Goal: Book appointment/travel/reservation

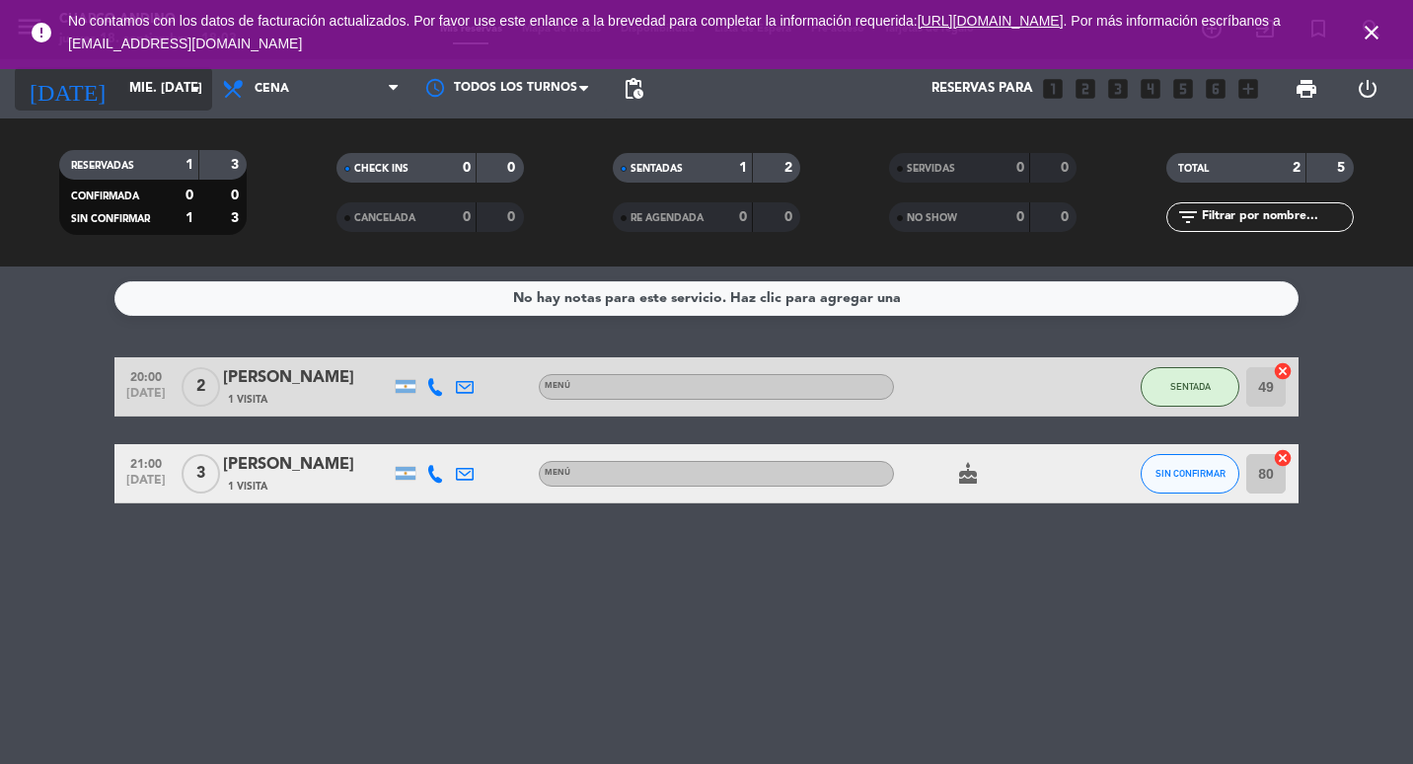
click at [135, 101] on input "mié. [DATE]" at bounding box center [205, 89] width 173 height 36
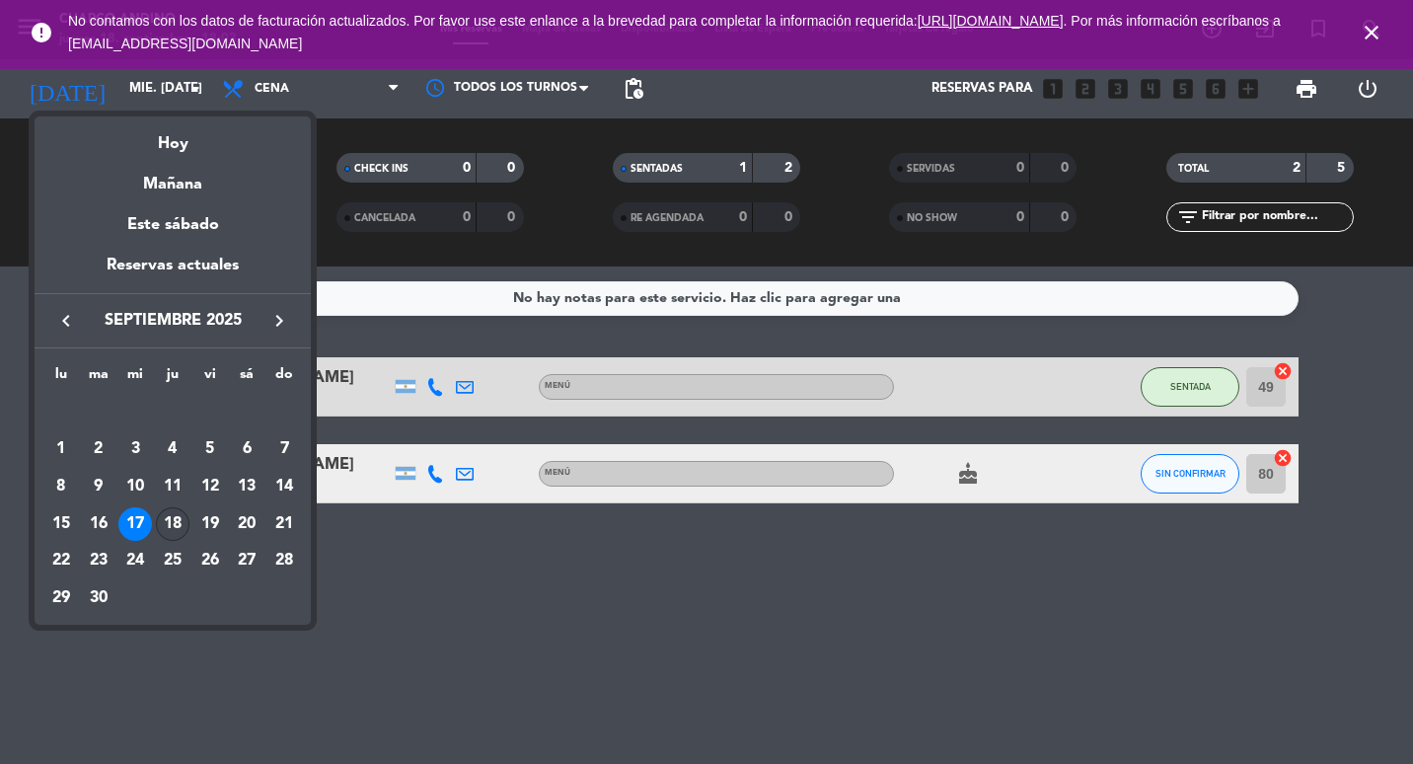
click at [171, 517] on div "18" at bounding box center [173, 524] width 34 height 34
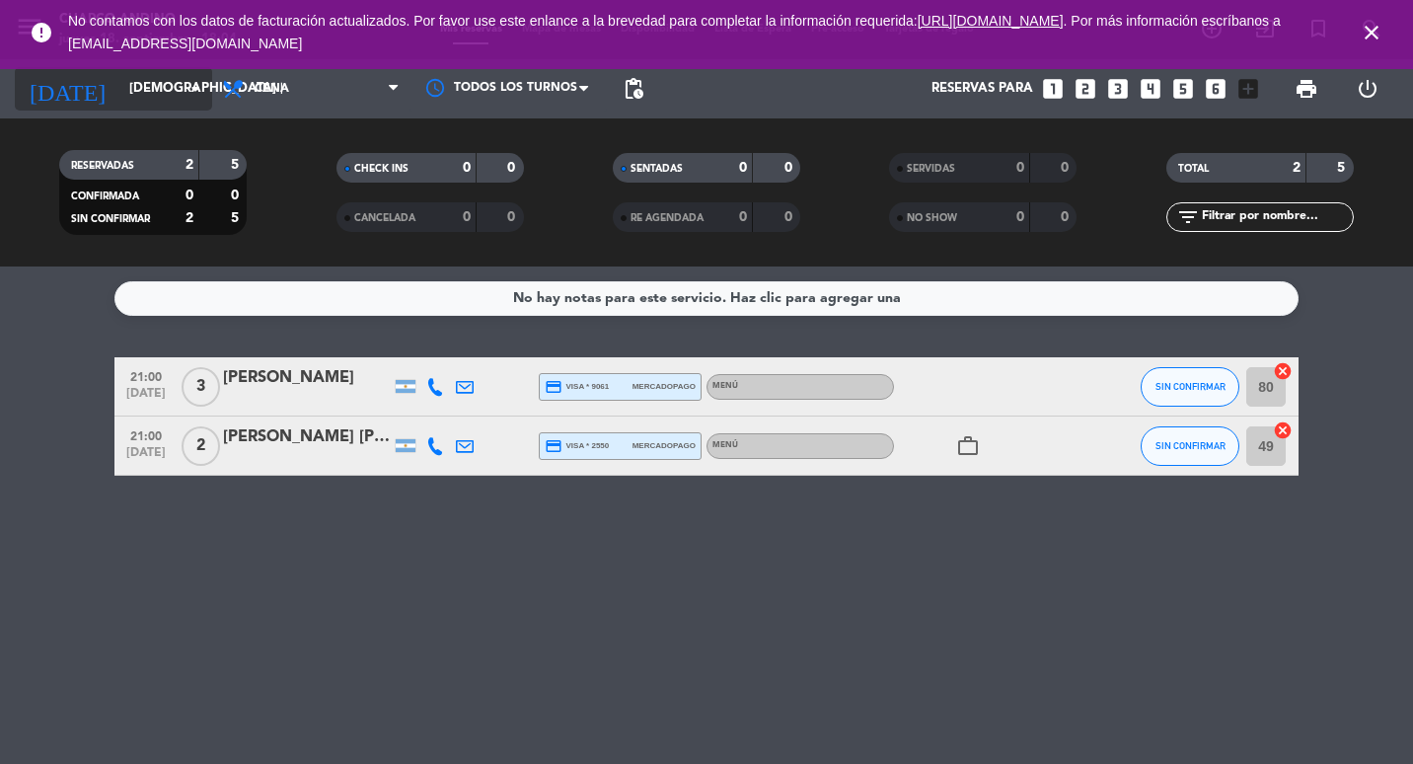
click at [143, 105] on input "[DEMOGRAPHIC_DATA] [DATE]" at bounding box center [205, 89] width 173 height 36
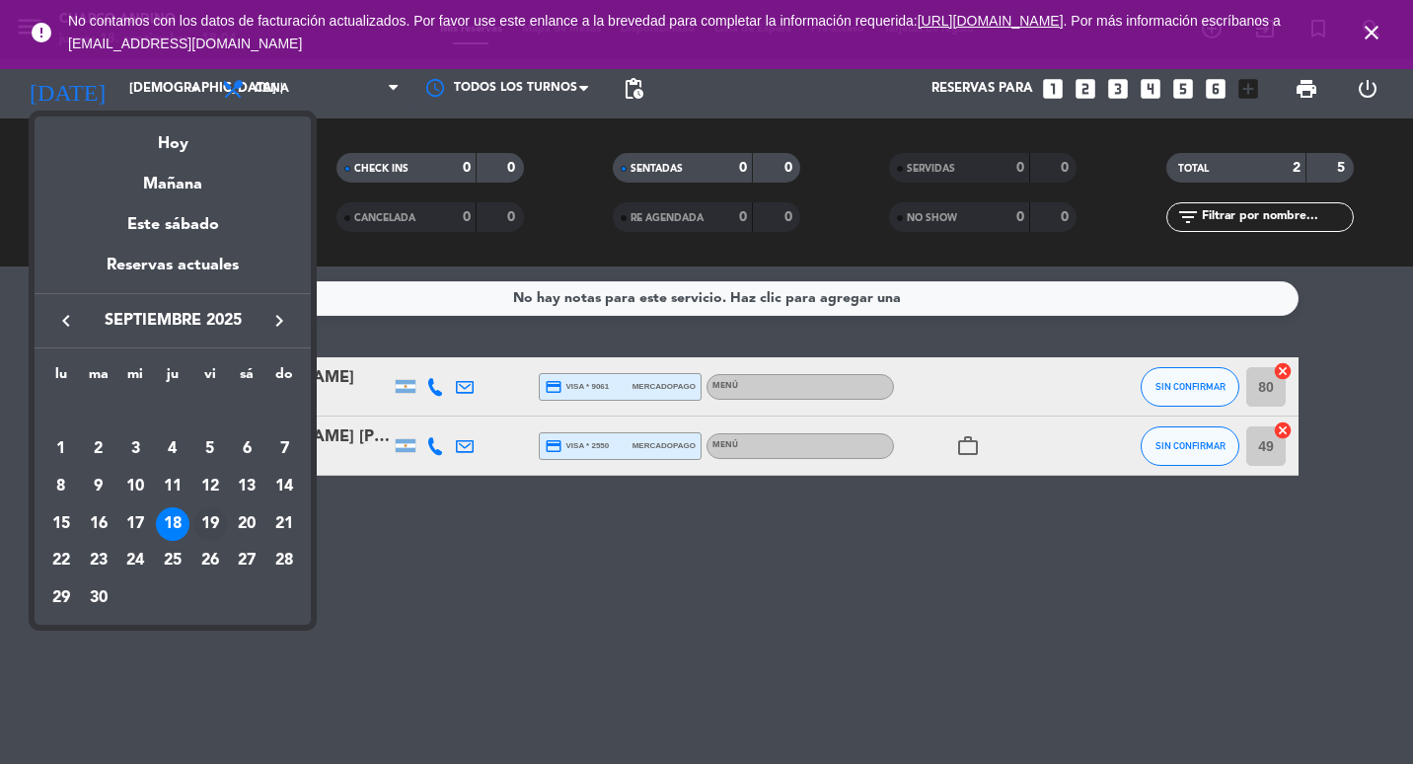
click at [202, 516] on div "19" at bounding box center [210, 524] width 34 height 34
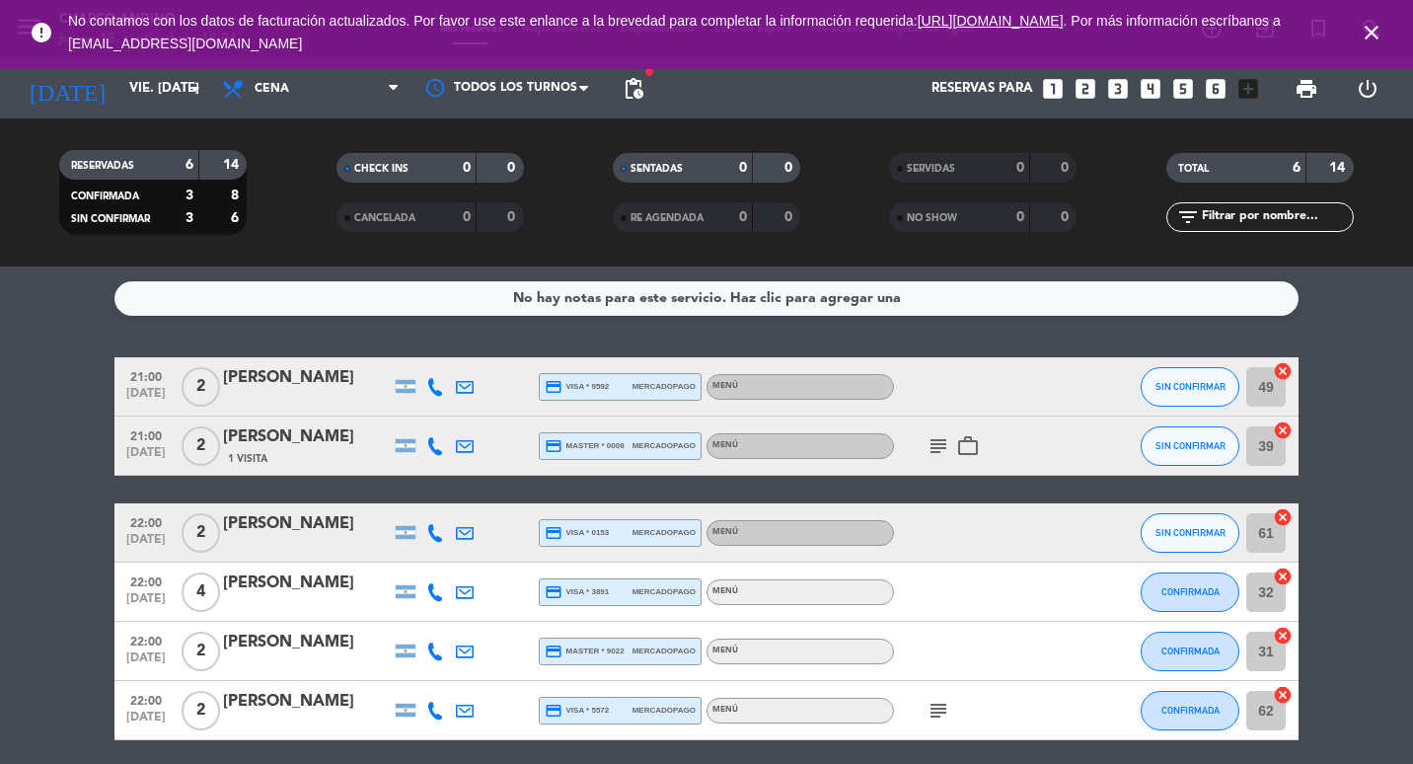
click at [932, 447] on icon "subject" at bounding box center [939, 446] width 24 height 24
click at [960, 438] on icon "work_outline" at bounding box center [968, 446] width 24 height 24
click at [632, 87] on span "pending_actions" at bounding box center [634, 89] width 24 height 24
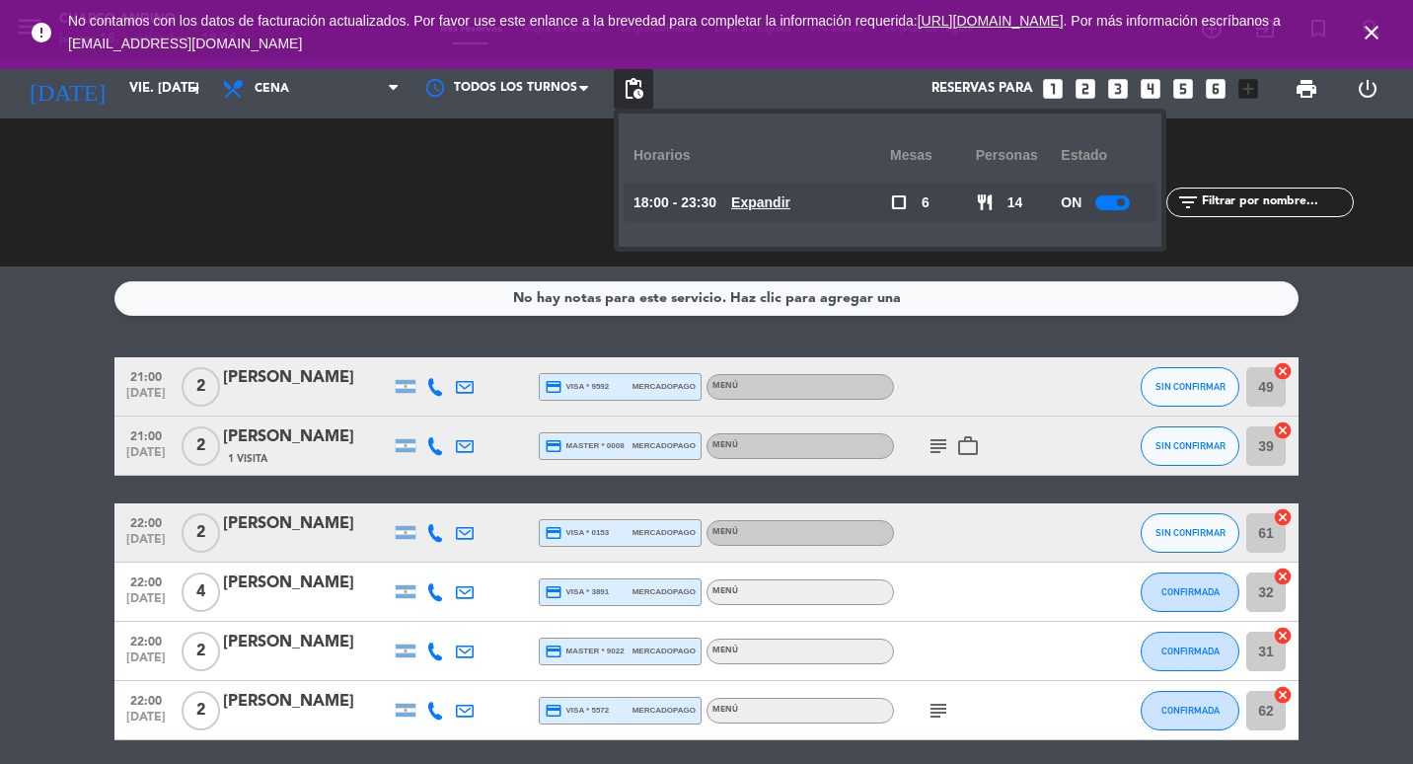
click at [788, 207] on u "Expandir" at bounding box center [760, 202] width 59 height 16
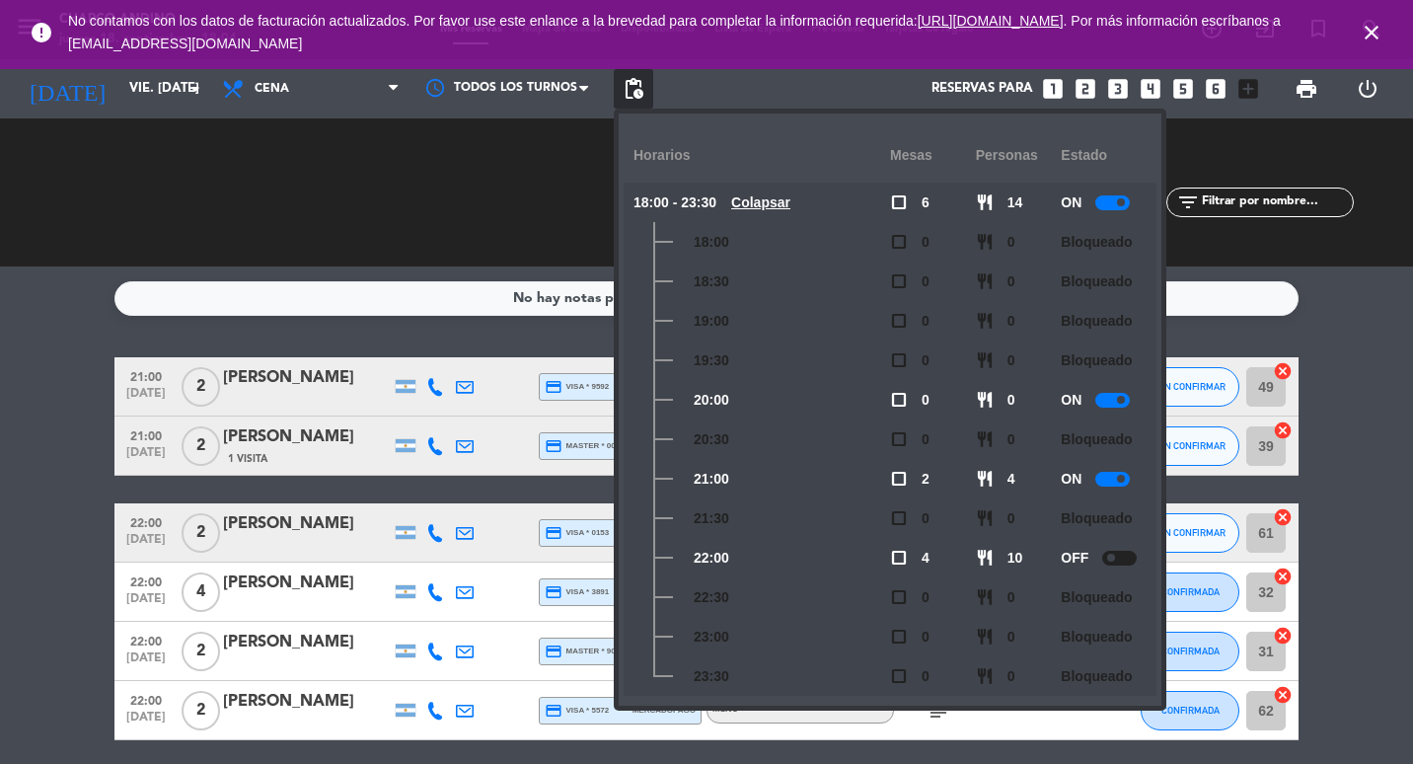
click at [1122, 480] on span at bounding box center [1121, 479] width 8 height 8
click at [719, 88] on div "Reservas para looks_one looks_two looks_3 looks_4 looks_5 looks_6 add_box" at bounding box center [960, 88] width 615 height 59
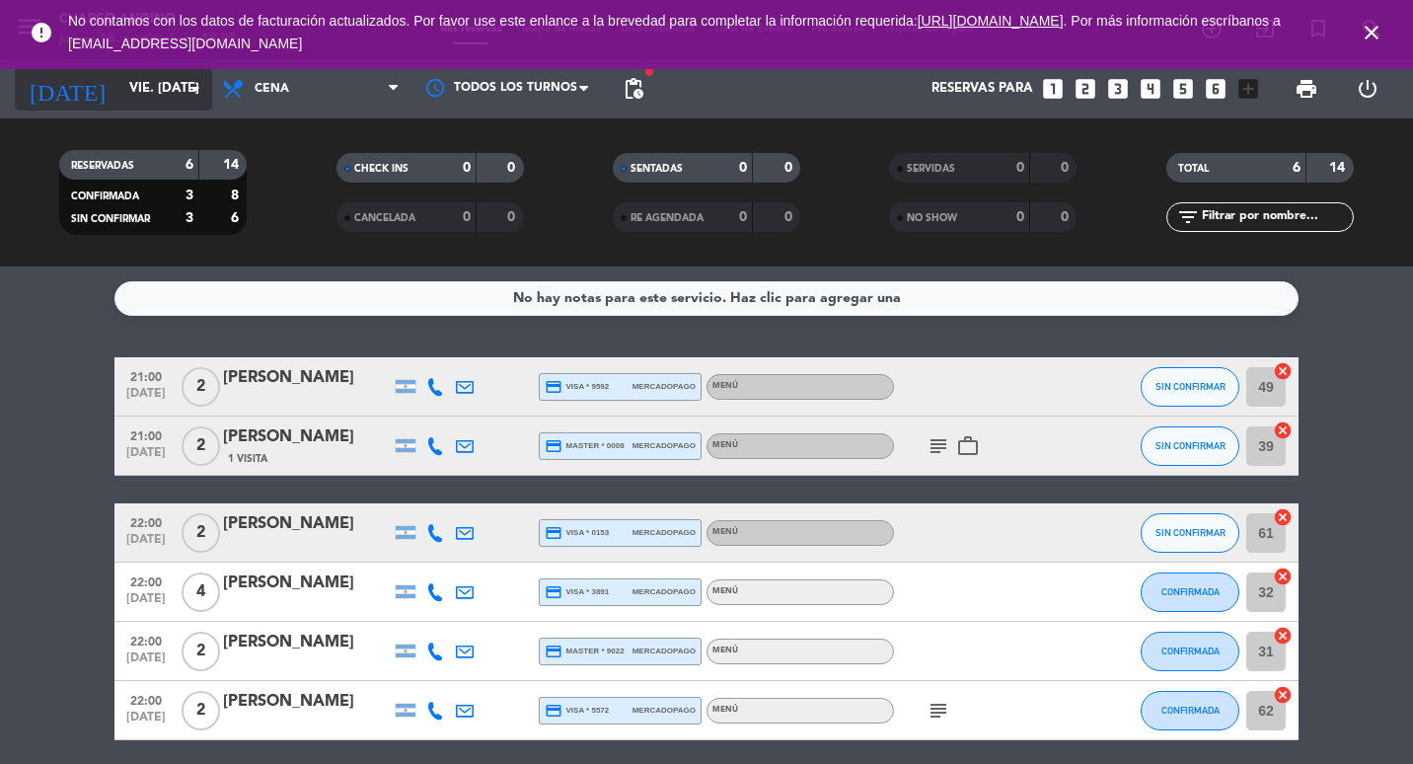
click at [195, 77] on icon "arrow_drop_down" at bounding box center [196, 89] width 24 height 24
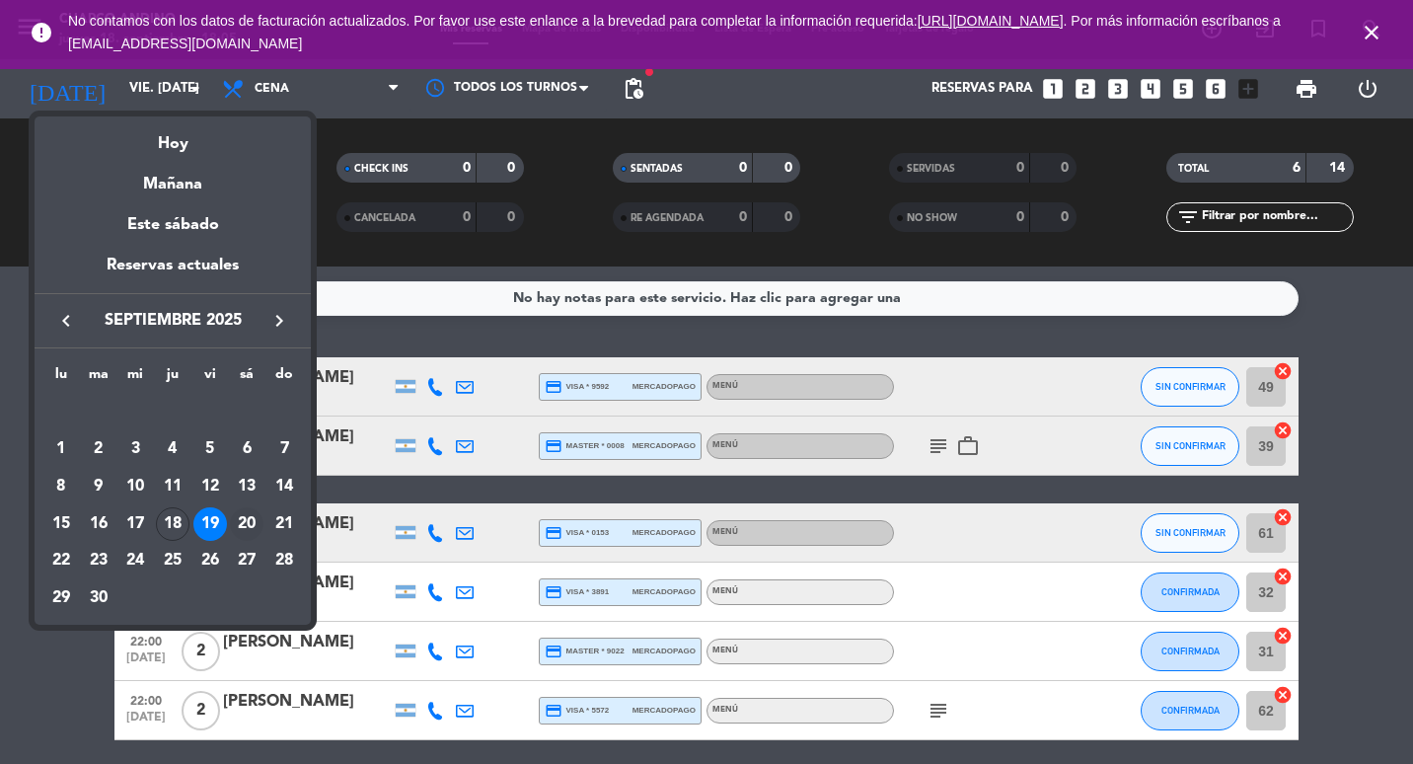
click at [235, 527] on div "20" at bounding box center [247, 524] width 34 height 34
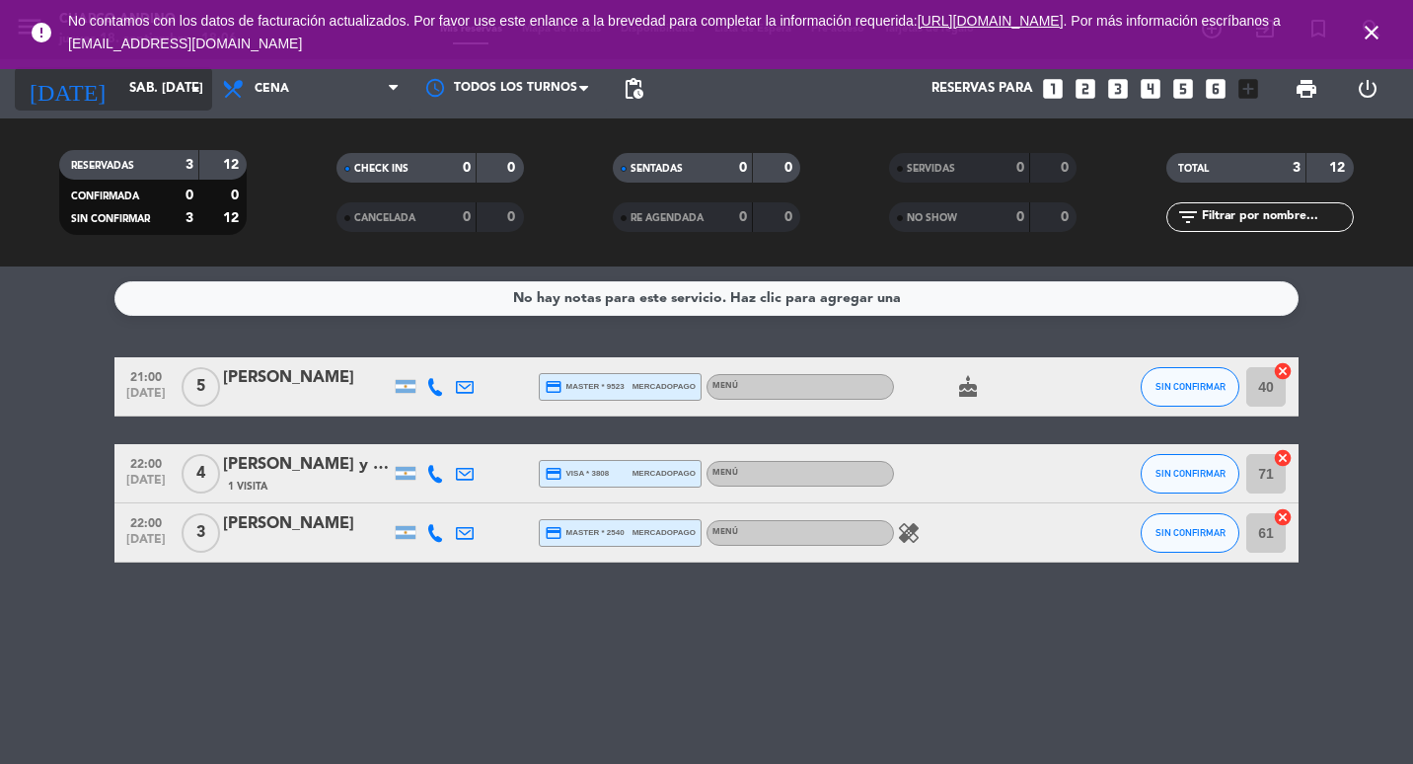
click at [119, 90] on input "sáb. [DATE]" at bounding box center [205, 89] width 173 height 36
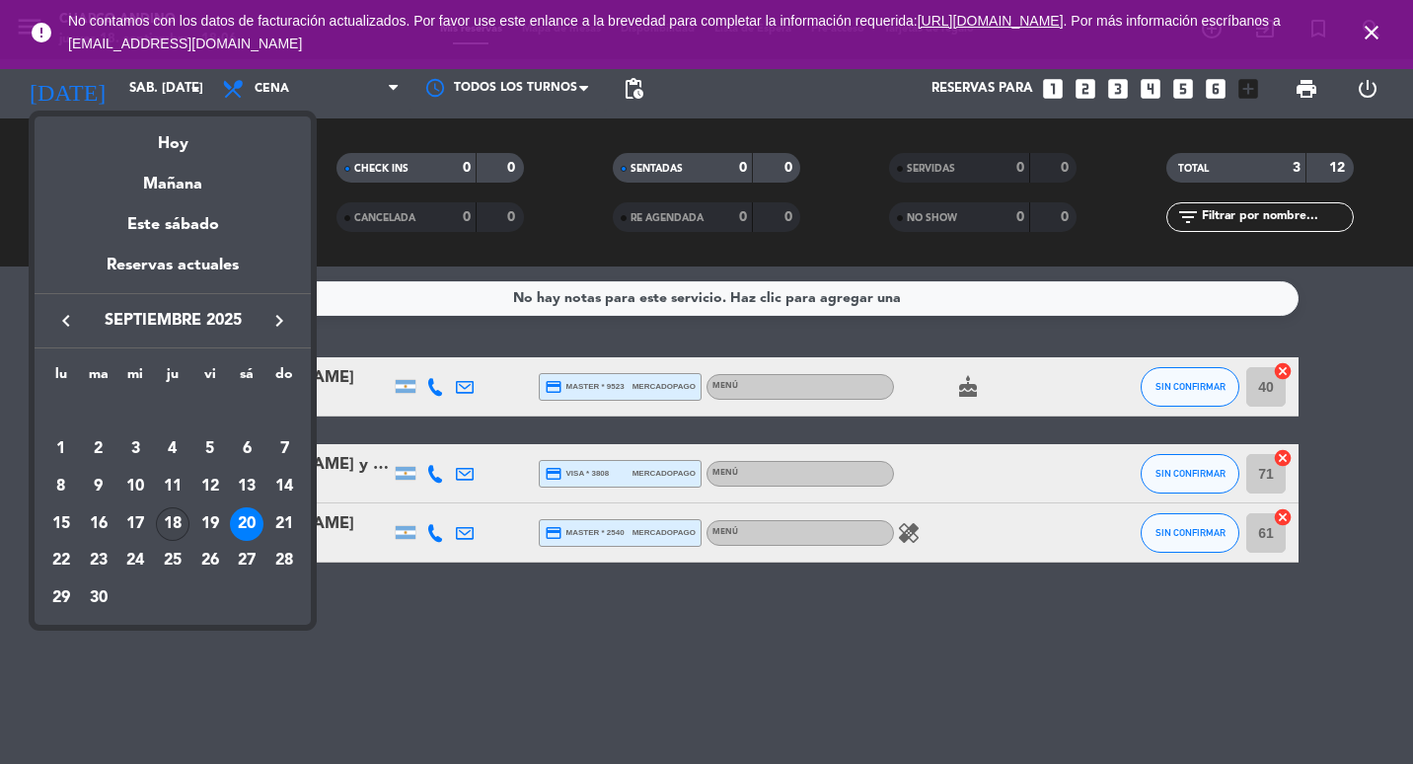
click at [167, 510] on div "18" at bounding box center [173, 524] width 34 height 34
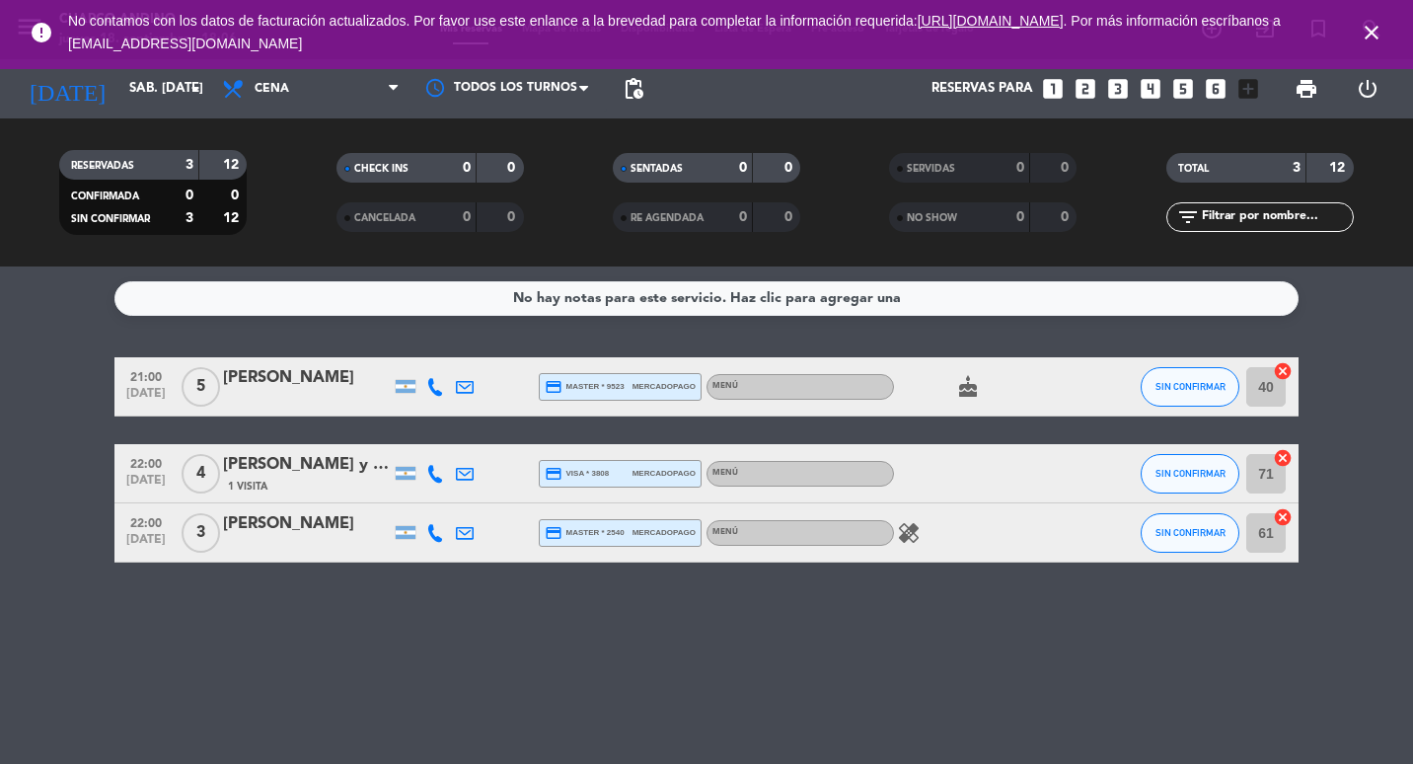
type input "[DEMOGRAPHIC_DATA] [DATE]"
